Goal: Contribute content: Add original content to the website for others to see

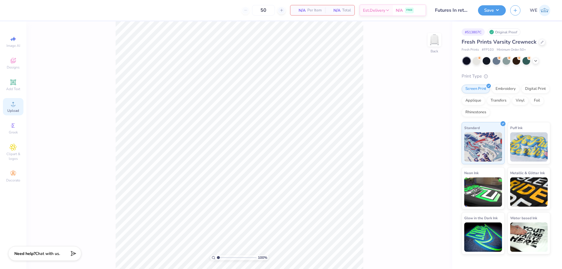
click at [13, 107] on div "Upload" at bounding box center [13, 106] width 20 height 17
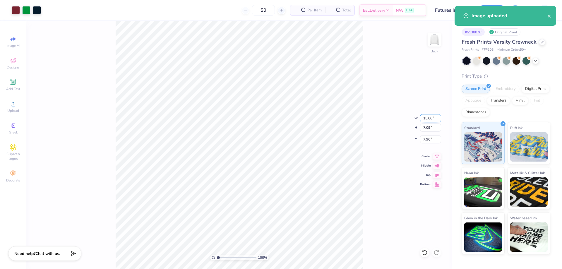
click at [425, 120] on input "15.00" at bounding box center [430, 118] width 21 height 8
type input "12.00"
type input "5.67"
type input "3.00"
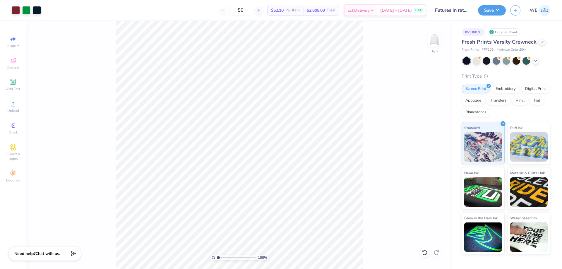
click at [509, 8] on div "Save WE" at bounding box center [520, 10] width 84 height 20
drag, startPoint x: 497, startPoint y: 10, endPoint x: 492, endPoint y: 16, distance: 7.7
click at [497, 10] on button "Save" at bounding box center [492, 10] width 28 height 10
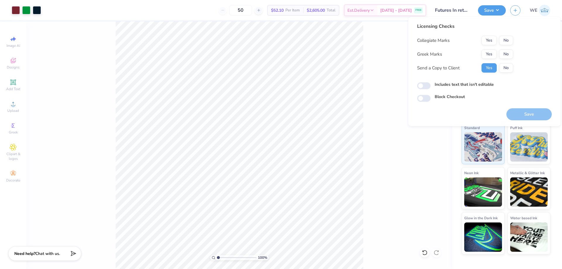
click at [508, 46] on div "Collegiate Marks Yes No Greek Marks Yes No Send a Copy to Client Yes No" at bounding box center [465, 54] width 96 height 37
drag, startPoint x: 506, startPoint y: 40, endPoint x: 506, endPoint y: 49, distance: 8.8
click at [506, 40] on button "No" at bounding box center [506, 40] width 14 height 9
click at [506, 54] on button "No" at bounding box center [506, 53] width 14 height 9
click at [426, 86] on input "Includes text that isn't editable" at bounding box center [423, 85] width 13 height 7
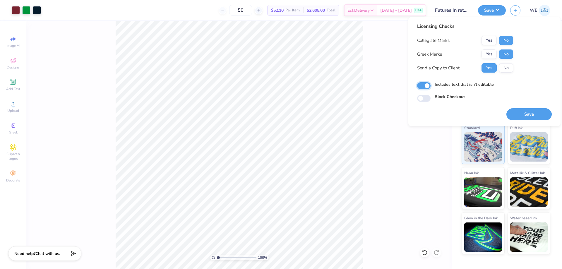
checkbox input "true"
click at [101, 245] on div "100 % Back" at bounding box center [239, 145] width 426 height 248
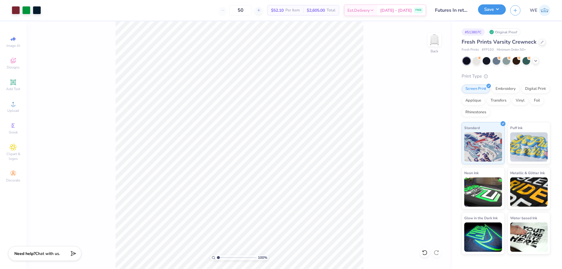
click at [498, 7] on button "Save" at bounding box center [492, 9] width 28 height 10
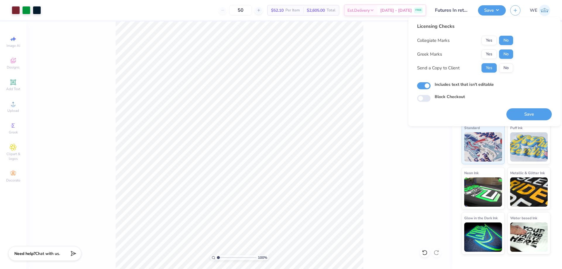
click at [530, 122] on div "Licensing Checks Collegiate Marks Yes No Greek Marks Yes No Send a Copy to Clie…" at bounding box center [484, 71] width 152 height 109
click at [530, 119] on button "Save" at bounding box center [528, 114] width 45 height 12
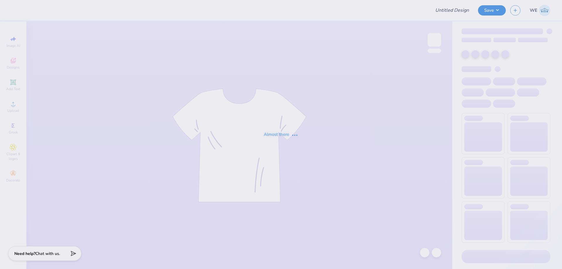
type input "Fiji Parents Weekend 2"
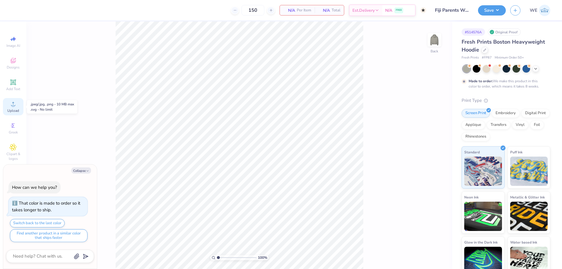
click at [16, 107] on icon at bounding box center [13, 103] width 7 height 7
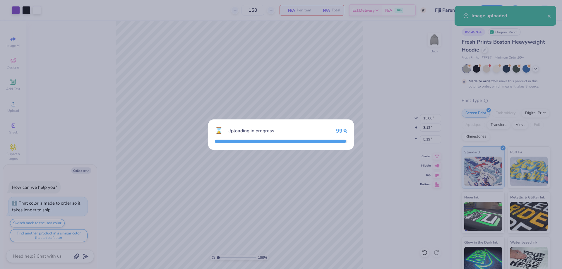
type textarea "x"
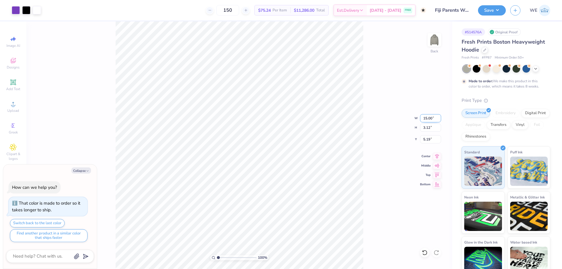
click at [429, 119] on input "15.00" at bounding box center [430, 118] width 21 height 8
type input "4"
type textarea "x"
type input "4.00"
type input "0.83"
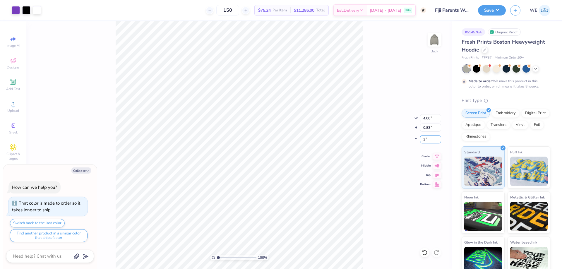
type input "3"
type textarea "x"
type input "3.00"
type textarea "x"
click at [425, 138] on input "4.72" at bounding box center [430, 139] width 21 height 8
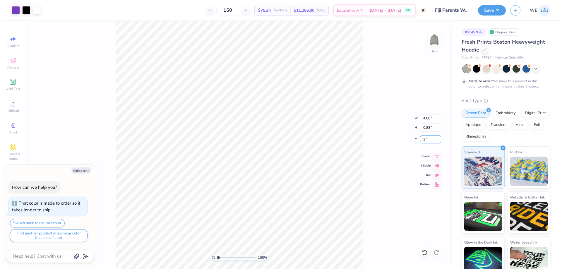
type input "3"
type textarea "x"
type input "3.00"
click at [433, 46] on img at bounding box center [434, 39] width 23 height 23
click at [11, 102] on icon at bounding box center [13, 103] width 7 height 7
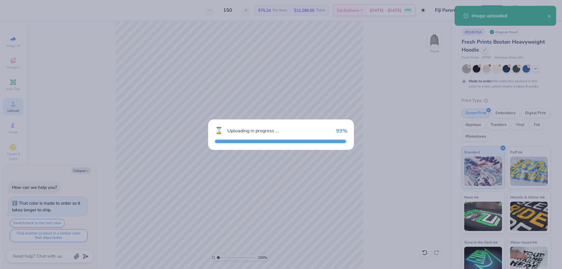
type textarea "x"
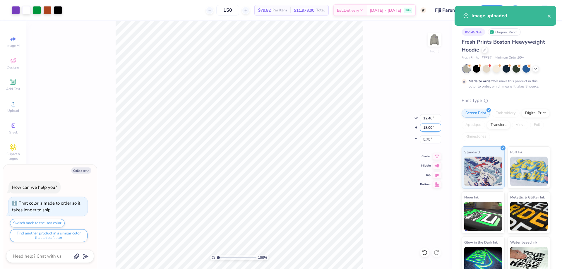
click at [426, 128] on input "18.00" at bounding box center [430, 128] width 21 height 8
type input "15"
type textarea "x"
type input "10.33"
type input "15.00"
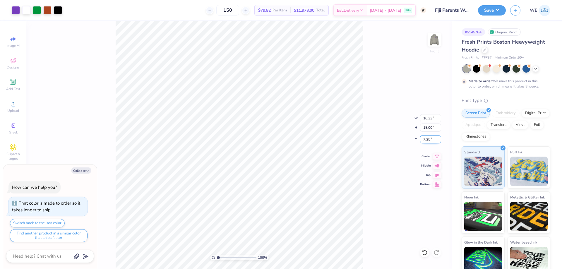
click at [432, 139] on input "7.25" at bounding box center [430, 139] width 21 height 8
type input "6"
type textarea "x"
type input "6.00"
click at [487, 9] on button "Save" at bounding box center [492, 9] width 28 height 10
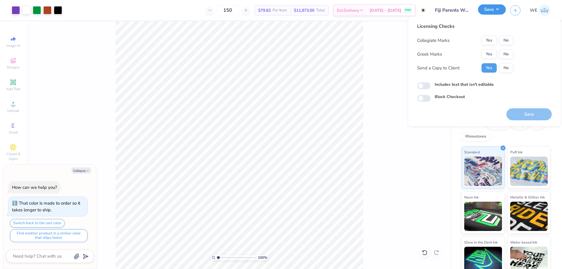
type textarea "x"
click at [503, 43] on button "No" at bounding box center [506, 40] width 14 height 9
click at [502, 56] on button "No" at bounding box center [506, 53] width 14 height 9
type textarea "x"
click at [425, 88] on input "Includes text that isn't editable" at bounding box center [423, 85] width 13 height 7
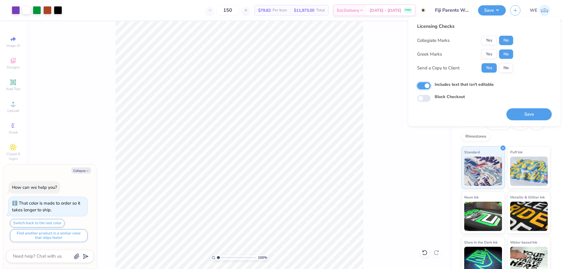
checkbox input "true"
click at [521, 113] on button "Save" at bounding box center [528, 114] width 45 height 12
type textarea "x"
checkbox input "true"
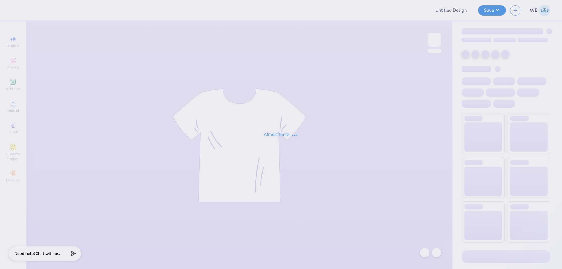
type input "Futures In retail fall merch"
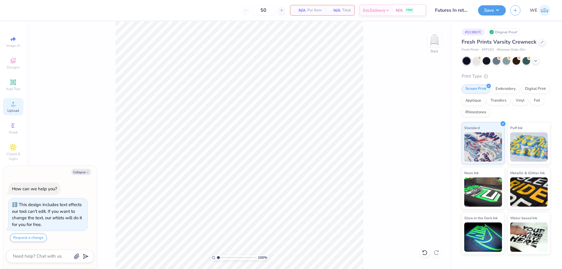
click at [17, 107] on div "Upload" at bounding box center [13, 106] width 20 height 17
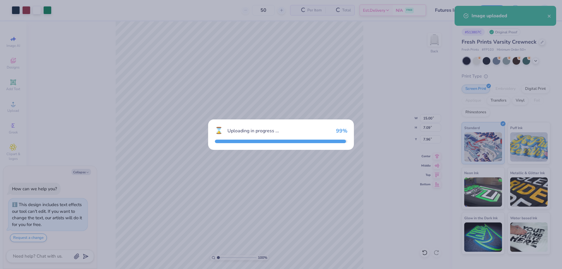
type textarea "x"
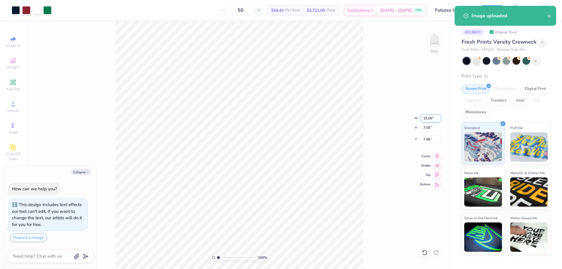
click at [430, 119] on input "15.00" at bounding box center [430, 118] width 21 height 8
type input "12"
type textarea "x"
type input "12.00"
type input "5.67"
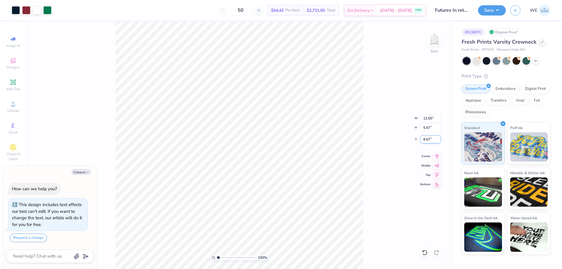
click at [431, 141] on input "8.67" at bounding box center [430, 139] width 21 height 8
type input "3"
type textarea "x"
type input "3.00"
click at [502, 89] on div "Embroidery" at bounding box center [506, 88] width 28 height 9
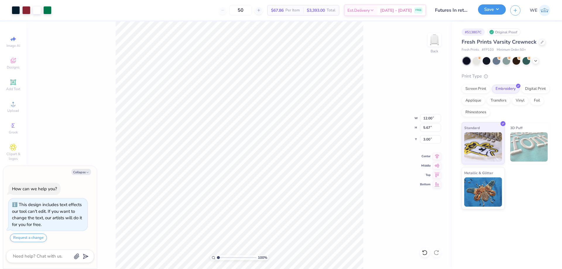
click at [488, 7] on button "Save" at bounding box center [492, 9] width 28 height 10
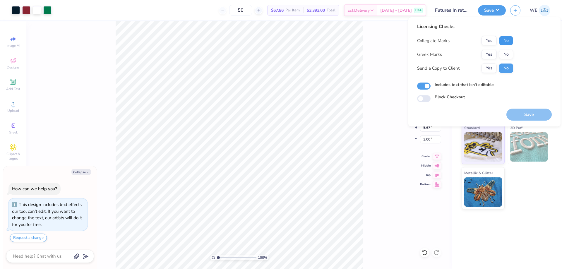
click at [504, 42] on button "No" at bounding box center [506, 40] width 14 height 9
click at [505, 54] on button "No" at bounding box center [506, 54] width 14 height 9
click at [494, 66] on button "Yes" at bounding box center [489, 68] width 15 height 9
click at [514, 116] on button "Save" at bounding box center [528, 115] width 45 height 12
type textarea "x"
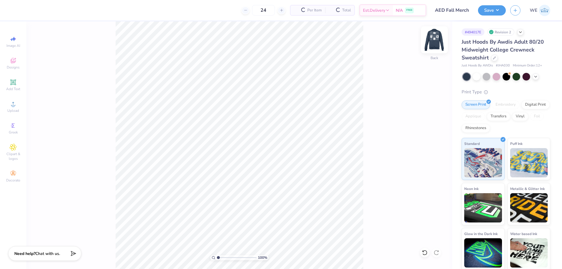
click at [441, 41] on img at bounding box center [434, 39] width 23 height 23
drag, startPoint x: 435, startPoint y: 38, endPoint x: 426, endPoint y: 39, distance: 8.6
click at [434, 38] on img at bounding box center [435, 40] width 12 height 12
click at [20, 107] on div "Upload" at bounding box center [13, 106] width 20 height 17
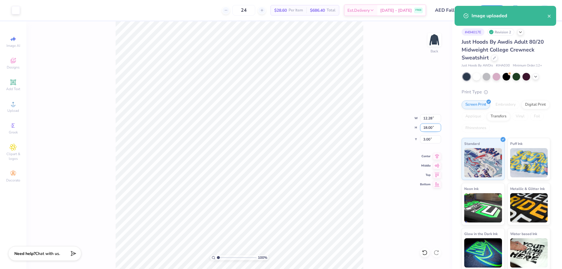
click at [428, 125] on input "18.00" at bounding box center [430, 128] width 21 height 8
type input "3.5"
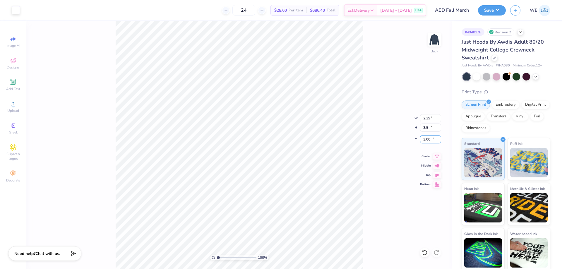
type input "10.25"
type input "2.39"
type input "3.50"
type input "3.00"
click at [430, 143] on input "4.96" at bounding box center [430, 139] width 21 height 8
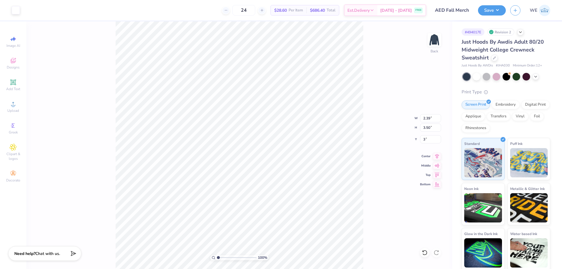
type input "3.00"
click at [443, 42] on img at bounding box center [434, 39] width 23 height 23
click at [15, 109] on span "Upload" at bounding box center [13, 110] width 12 height 5
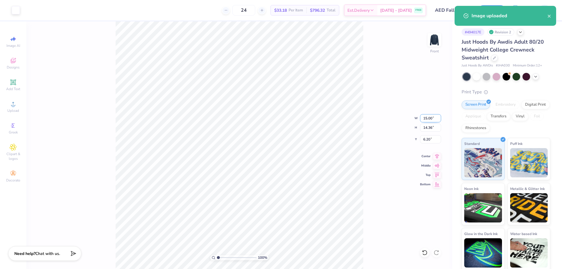
click at [428, 119] on input "15.00" at bounding box center [430, 118] width 21 height 8
type input "12.00"
type input "11.49"
type input "3.00"
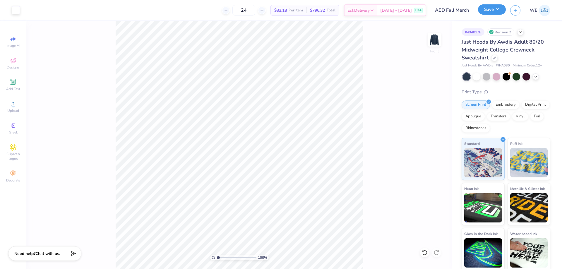
click at [485, 13] on button "Save" at bounding box center [492, 9] width 28 height 10
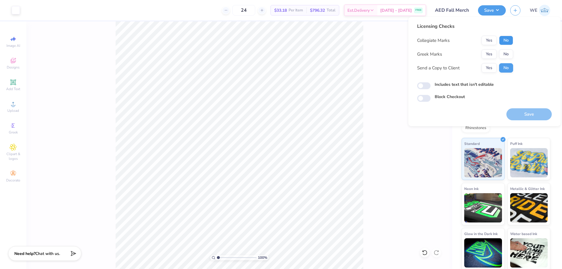
click at [504, 41] on button "No" at bounding box center [506, 40] width 14 height 9
click at [504, 53] on button "No" at bounding box center [506, 53] width 14 height 9
click at [487, 71] on button "Yes" at bounding box center [489, 67] width 15 height 9
click at [426, 89] on input "Includes text that isn't editable" at bounding box center [423, 85] width 13 height 7
checkbox input "true"
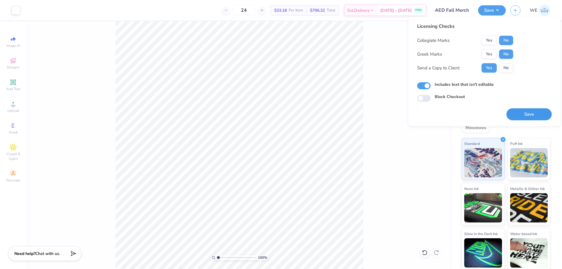
click at [529, 114] on button "Save" at bounding box center [528, 114] width 45 height 12
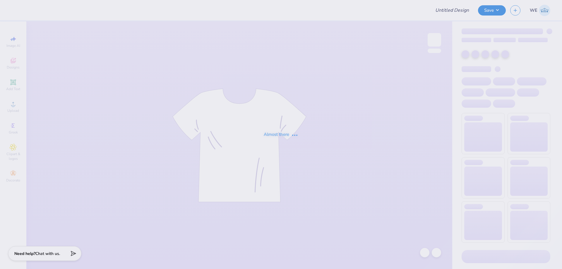
type input "Delta XI"
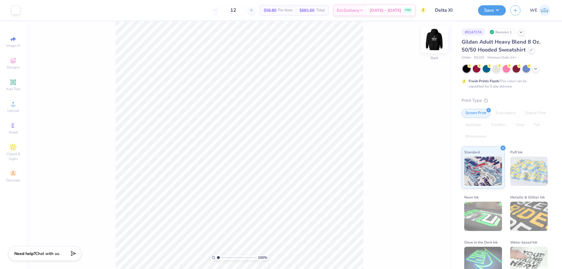
click at [434, 41] on img at bounding box center [434, 39] width 23 height 23
click at [439, 40] on img at bounding box center [435, 40] width 12 height 12
type input "3.21314535235116"
type input "4.45"
click at [240, 171] on li "Download vector" at bounding box center [246, 170] width 46 height 11
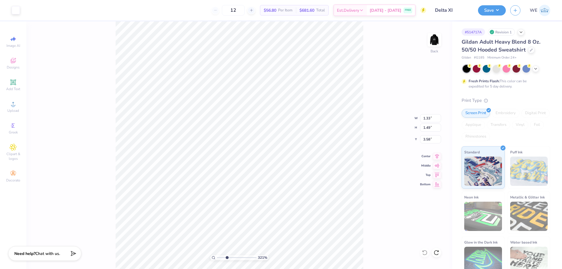
type input "3.21314535235116"
type input "2.83"
click at [289, 171] on li "Download vector" at bounding box center [286, 170] width 46 height 11
type input "1"
type input "4.41"
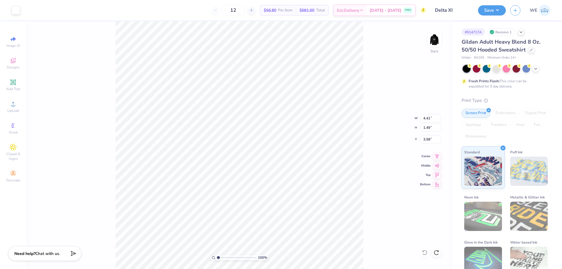
type input "1.49"
type input "3.58"
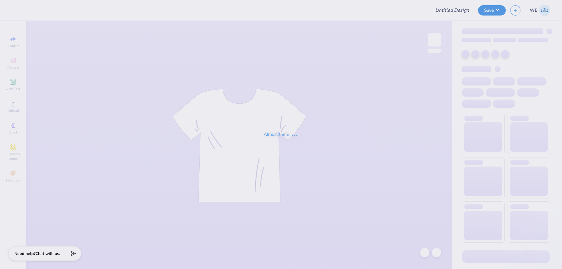
type input "Dz 500"
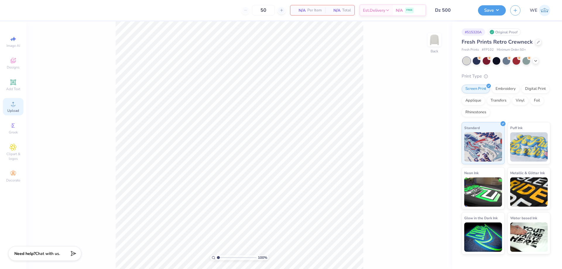
click at [18, 110] on span "Upload" at bounding box center [13, 110] width 12 height 5
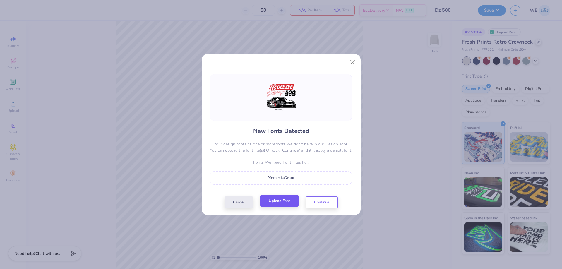
click at [285, 208] on div "Cancel Upload Font Continue" at bounding box center [281, 202] width 113 height 12
click at [285, 204] on button "Upload Font" at bounding box center [279, 201] width 38 height 12
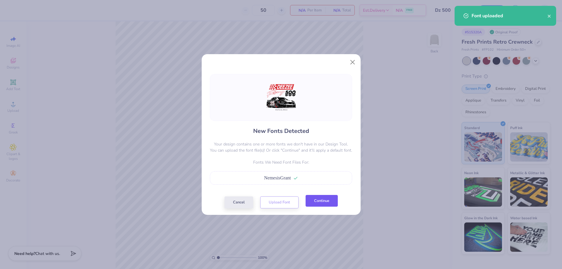
click at [328, 206] on button "Continue" at bounding box center [322, 201] width 32 height 12
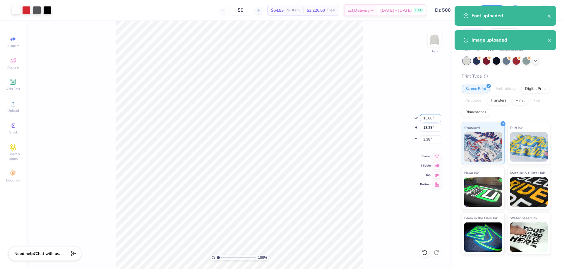
click at [429, 121] on input "15.00" at bounding box center [430, 118] width 21 height 8
type input "12.00"
type input "10.60"
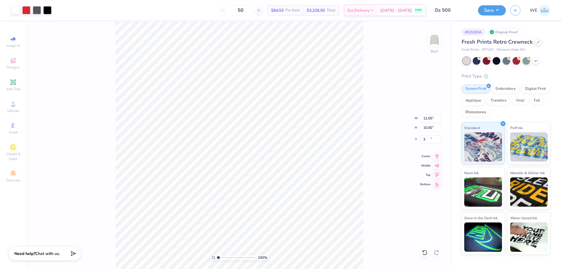
type input "3.00"
click at [430, 142] on input "3.00" at bounding box center [430, 139] width 21 height 8
type input "1.00"
click at [493, 11] on button "Save" at bounding box center [492, 9] width 28 height 10
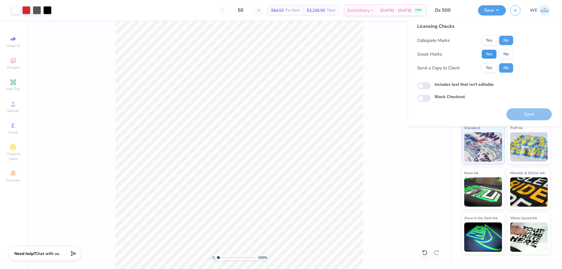
click at [493, 52] on button "Yes" at bounding box center [489, 53] width 15 height 9
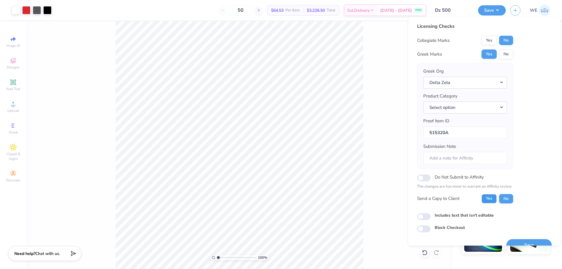
click at [487, 199] on button "Yes" at bounding box center [489, 198] width 15 height 9
click at [422, 213] on input "Includes text that isn't editable" at bounding box center [423, 216] width 13 height 7
checkbox input "true"
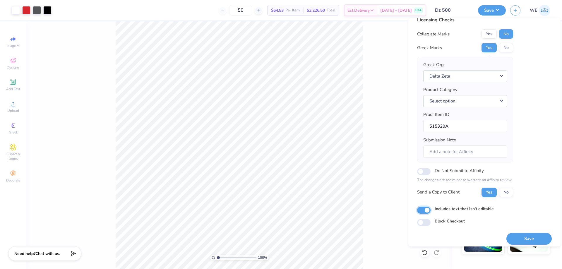
scroll to position [11, 0]
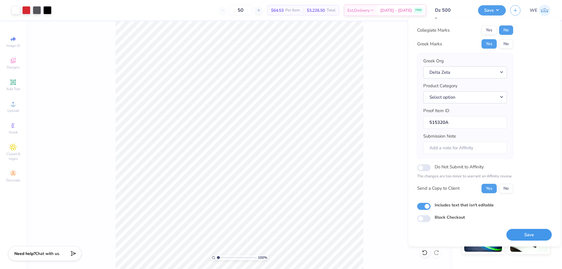
click at [527, 239] on button "Save" at bounding box center [528, 235] width 45 height 12
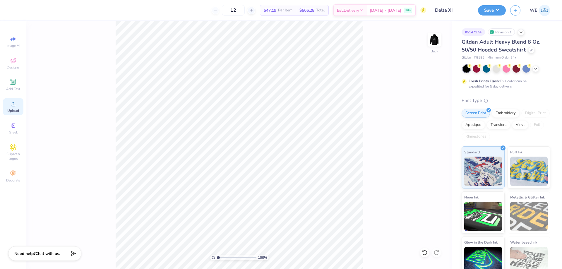
click at [19, 107] on div "Upload" at bounding box center [13, 106] width 20 height 17
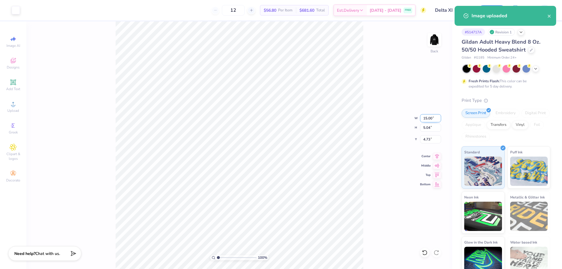
click at [423, 119] on input "15.00" at bounding box center [430, 118] width 21 height 8
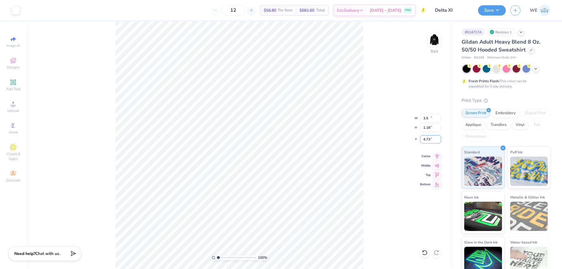
type input "3.50"
type input "1.18"
type input "3"
click at [430, 141] on input "3.00" at bounding box center [430, 139] width 21 height 8
type input "3.00"
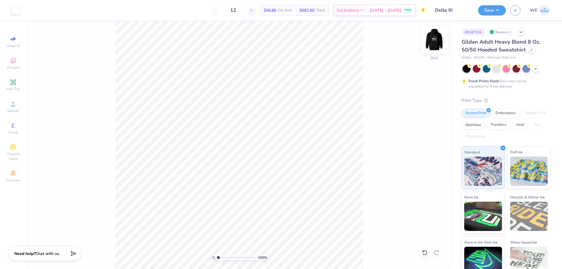
click at [434, 35] on img at bounding box center [434, 39] width 23 height 23
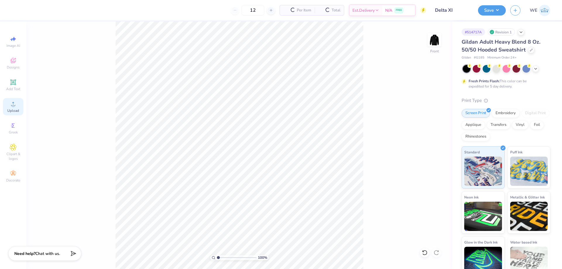
click at [11, 104] on icon at bounding box center [13, 103] width 7 height 7
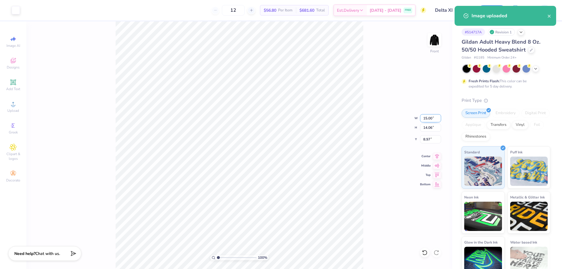
click at [427, 119] on input "15.00" at bounding box center [430, 118] width 21 height 8
type input "7.00"
type input "6.56"
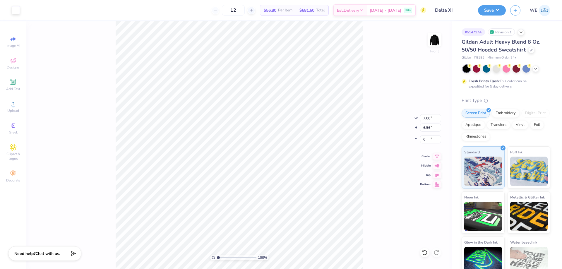
type input "6.00"
click at [365, 72] on div "100 % Front" at bounding box center [239, 145] width 426 height 248
click at [437, 38] on img at bounding box center [434, 39] width 23 height 23
click at [424, 118] on input "3.50" at bounding box center [430, 118] width 21 height 8
type input "4.00"
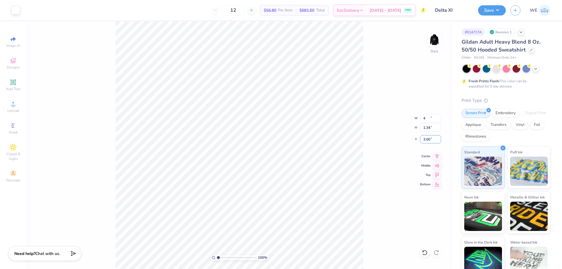
type input "1.34"
type input "3.00"
drag, startPoint x: 489, startPoint y: 12, endPoint x: 494, endPoint y: 16, distance: 7.1
click at [489, 11] on button "Save" at bounding box center [492, 10] width 28 height 10
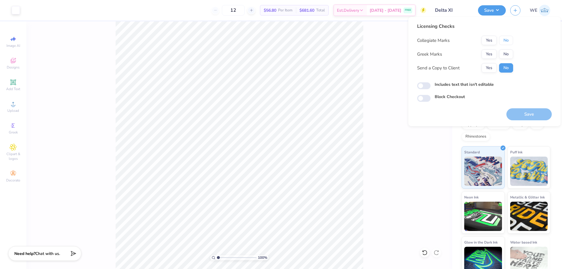
drag, startPoint x: 508, startPoint y: 38, endPoint x: 501, endPoint y: 46, distance: 10.6
click at [507, 39] on button "No" at bounding box center [506, 40] width 14 height 9
click at [490, 52] on button "Yes" at bounding box center [489, 53] width 15 height 9
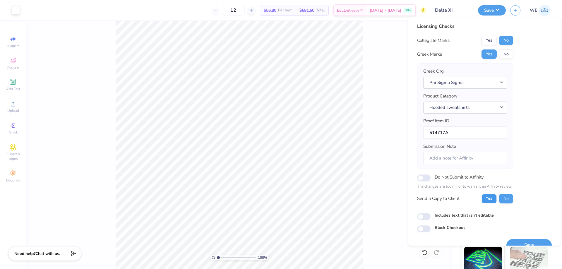
click at [492, 199] on button "Yes" at bounding box center [489, 198] width 15 height 9
click at [426, 216] on input "Includes text that isn't editable" at bounding box center [423, 216] width 13 height 7
checkbox input "true"
click at [517, 242] on button "Save" at bounding box center [528, 245] width 45 height 12
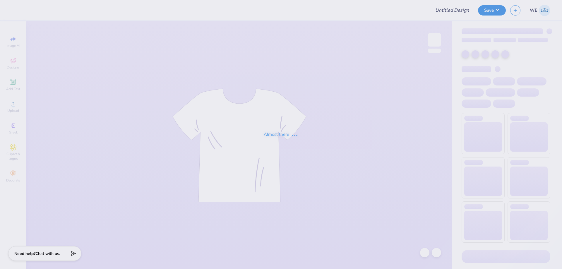
type input "AMA level up shirt"
